Goal: Information Seeking & Learning: Learn about a topic

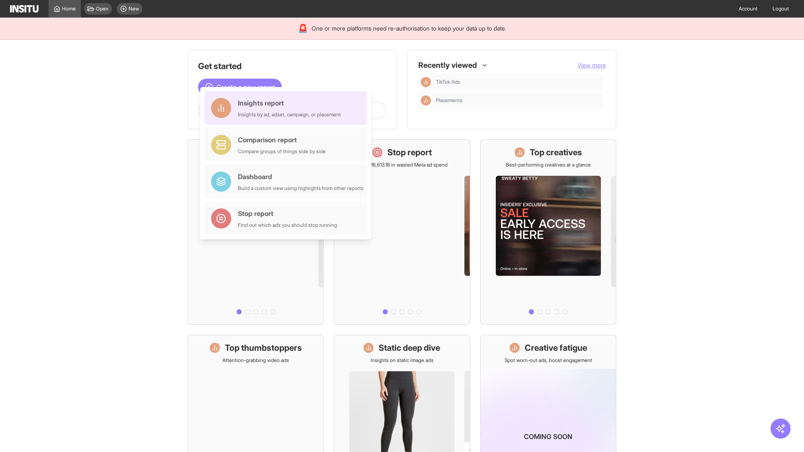
click at [288, 108] on div "Insights report Insights by ad, adset, campaign, or placement" at bounding box center [289, 108] width 103 height 20
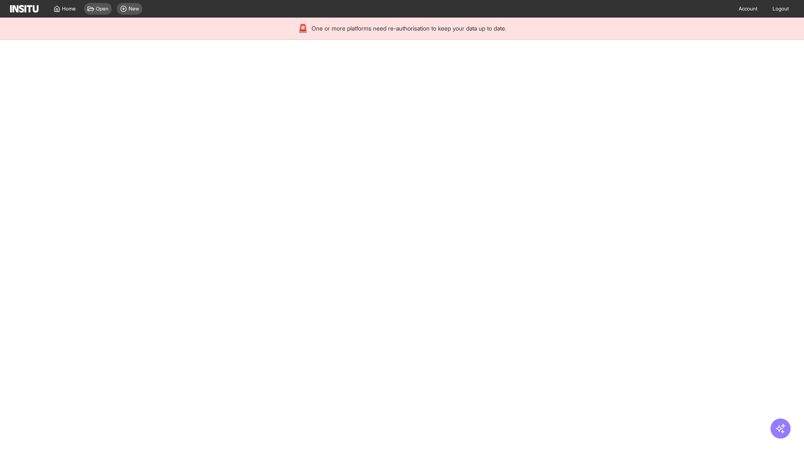
select select "**"
